Goal: Entertainment & Leisure: Browse casually

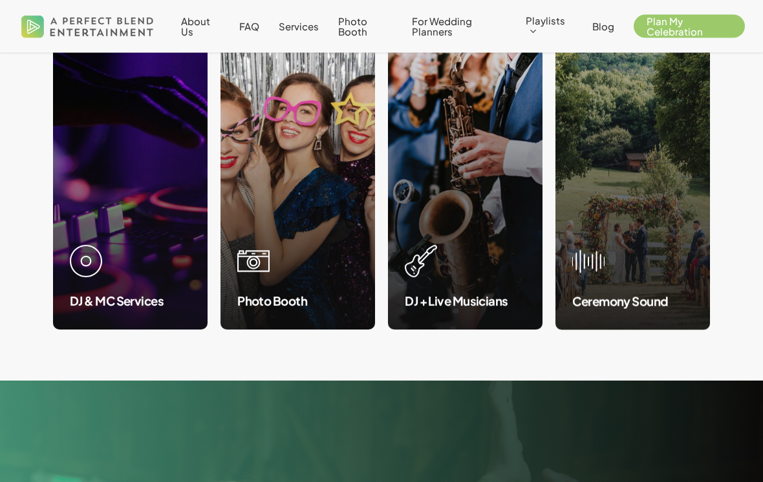
scroll to position [1248, 0]
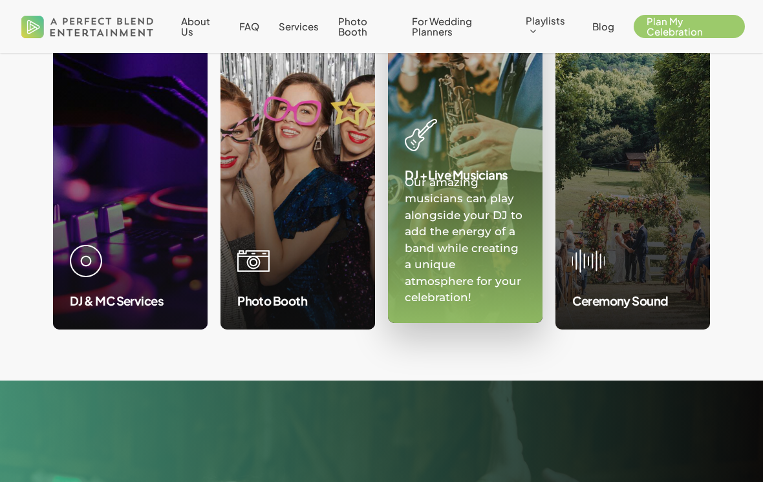
click at [452, 295] on link at bounding box center [465, 162] width 153 height 322
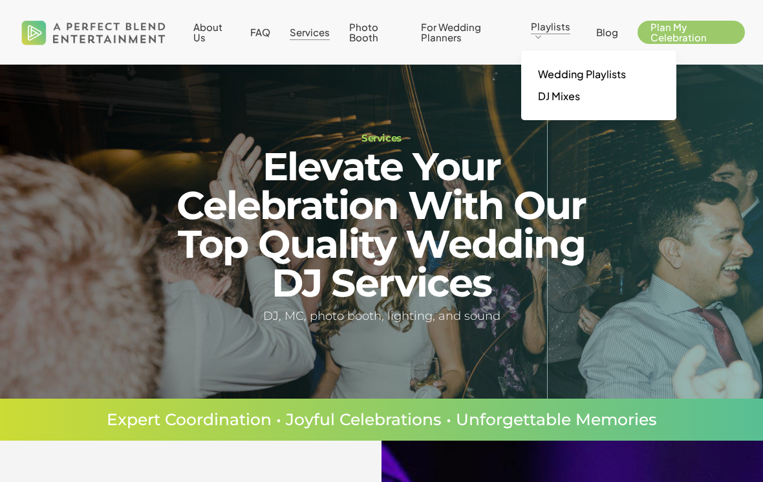
click at [551, 73] on span "Wedding Playlists" at bounding box center [582, 74] width 88 height 14
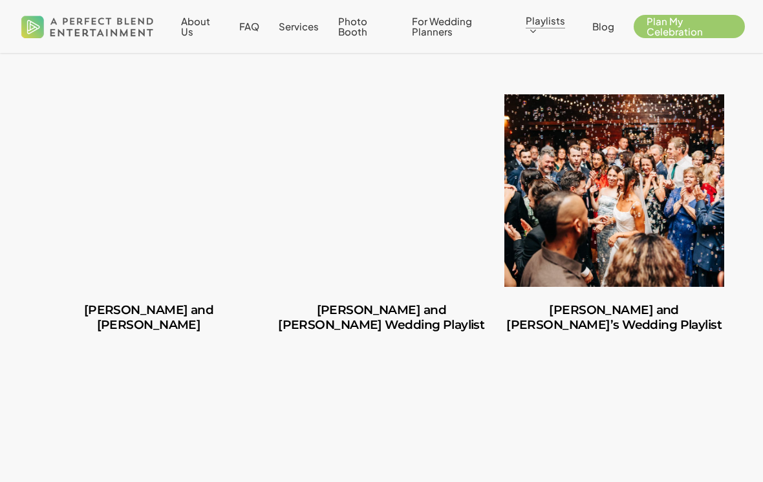
scroll to position [314, 0]
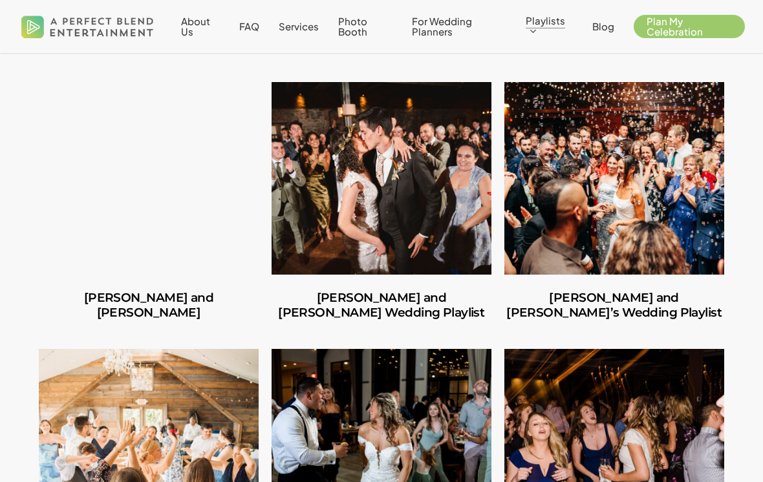
click at [124, 275] on link "Carlos and Olivia" at bounding box center [149, 178] width 220 height 193
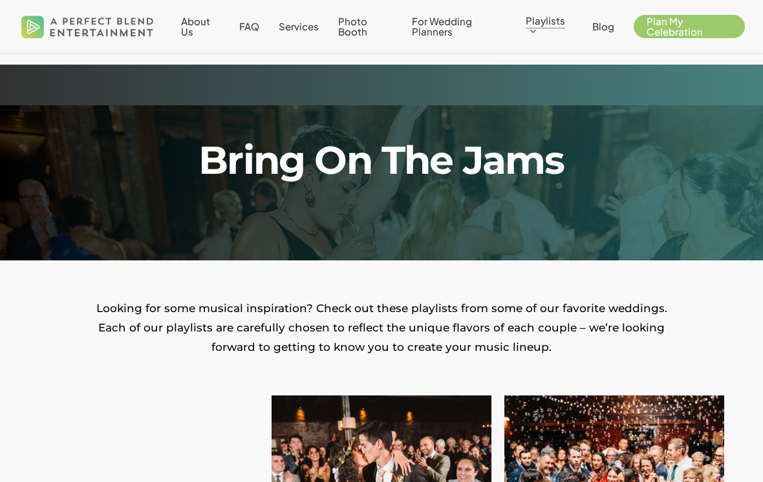
scroll to position [334, 0]
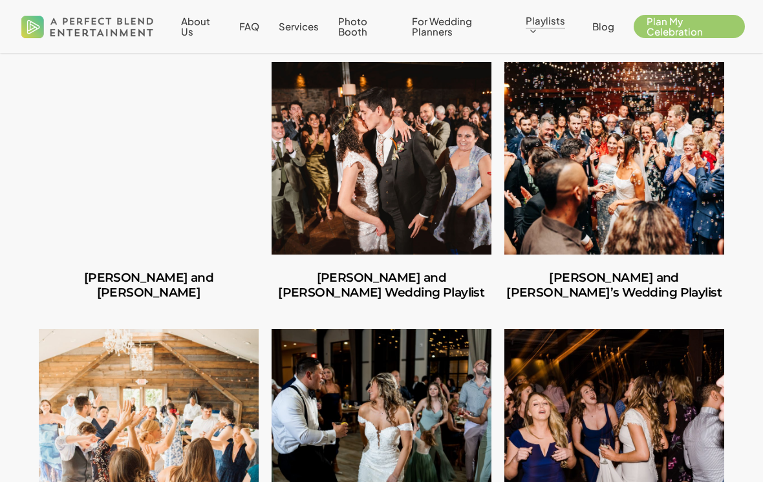
click at [329, 208] on link "Amber and Cooper’s Wedding Playlist" at bounding box center [382, 158] width 220 height 193
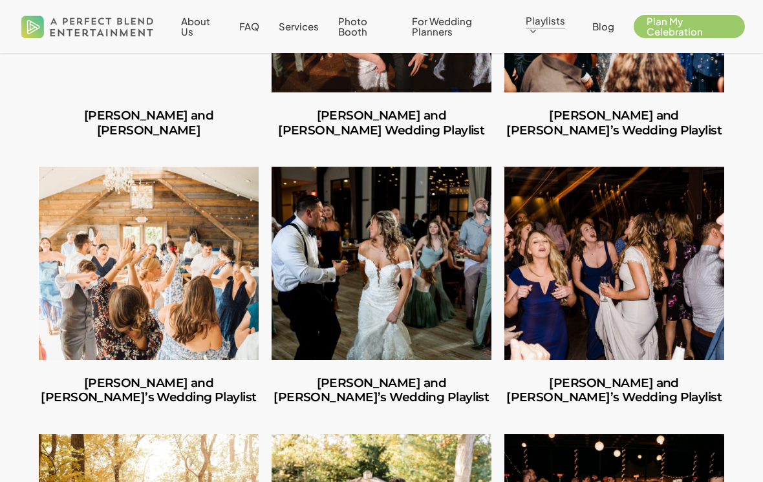
scroll to position [509, 0]
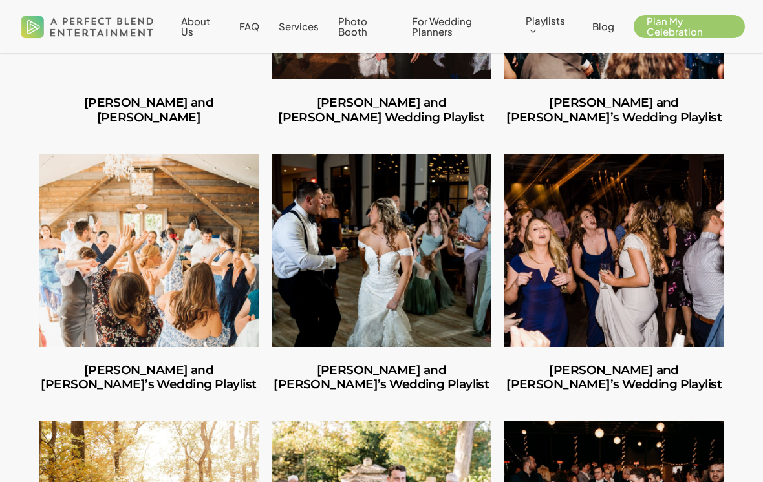
click at [327, 255] on link "Shannon and Joseph’s Wedding Playlist" at bounding box center [382, 250] width 220 height 193
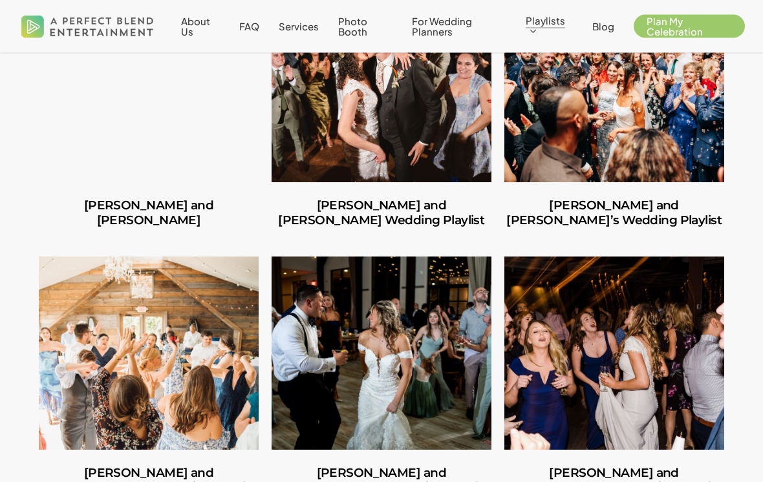
scroll to position [395, 0]
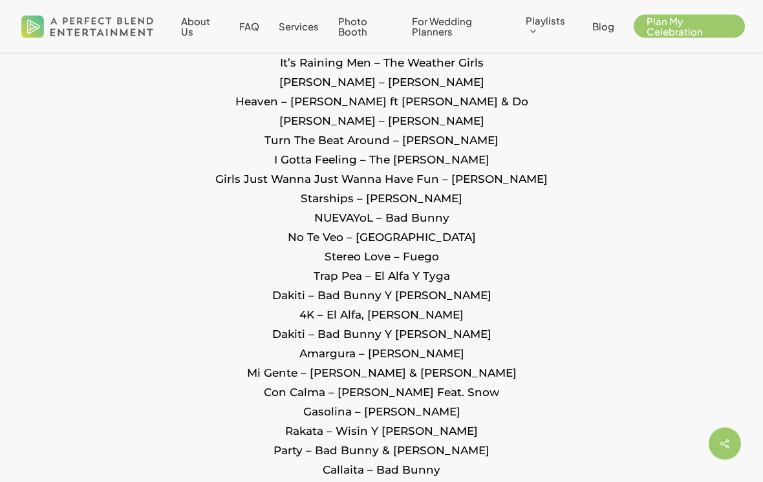
scroll to position [1665, 0]
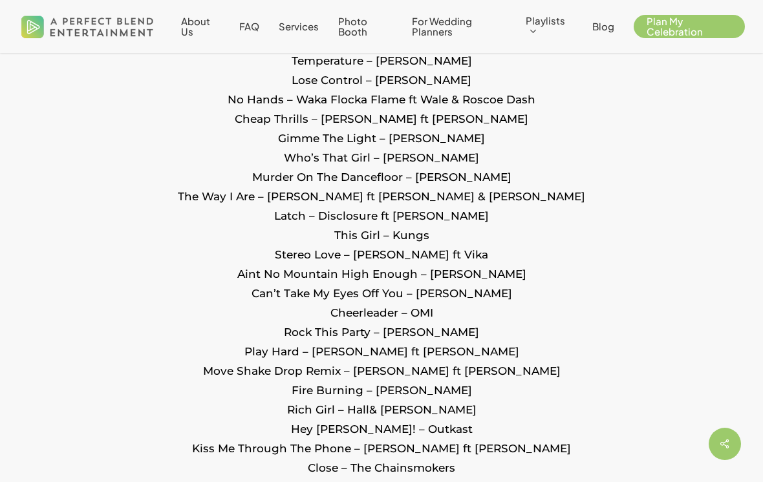
scroll to position [2477, 0]
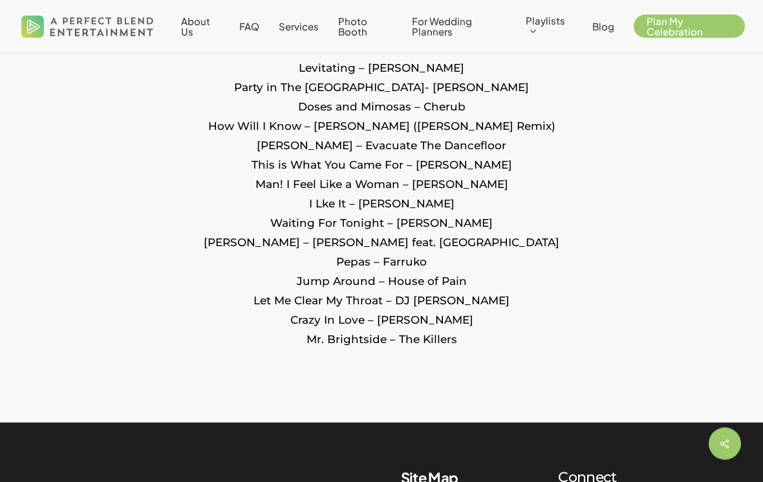
scroll to position [1841, 0]
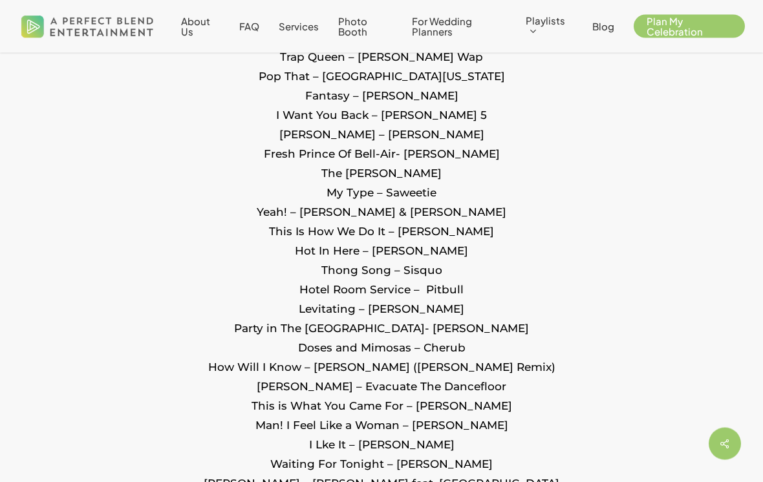
scroll to position [1565, 0]
